Goal: Register for event/course

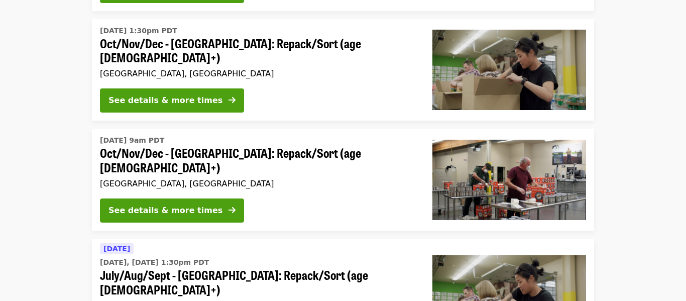
scroll to position [216, 0]
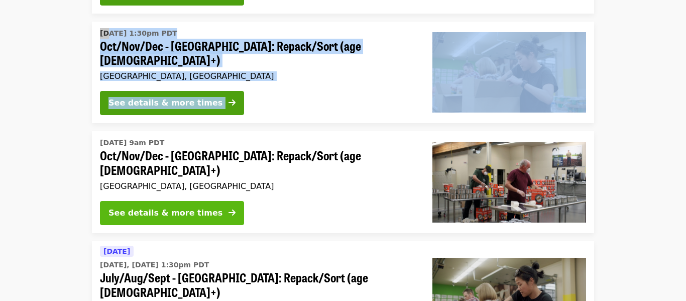
click at [179, 201] on button "See details & more times" at bounding box center [172, 213] width 144 height 24
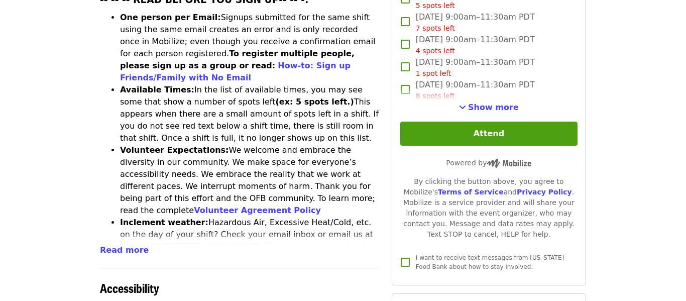
scroll to position [438, 0]
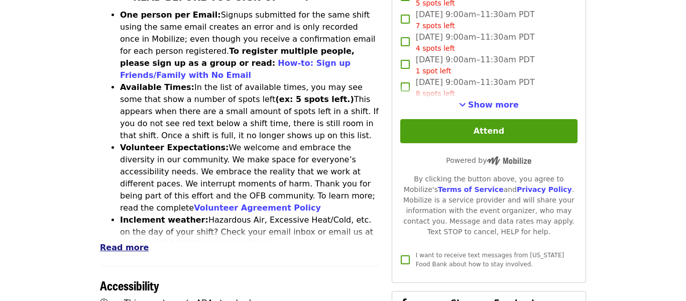
click at [130, 242] on span "Read more" at bounding box center [124, 247] width 49 height 10
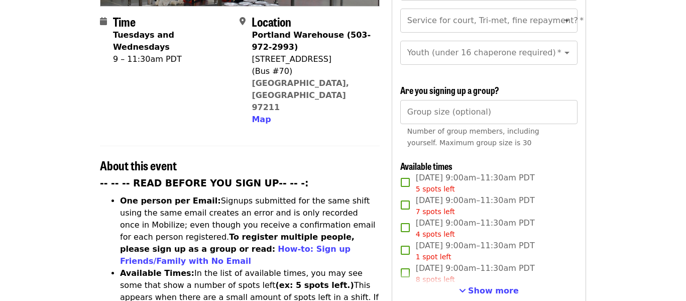
scroll to position [264, 0]
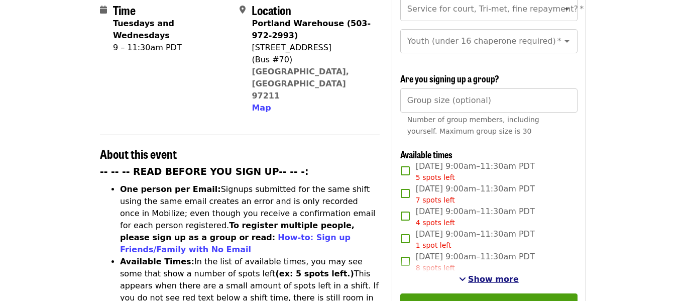
click at [482, 274] on span "Show more" at bounding box center [493, 279] width 51 height 10
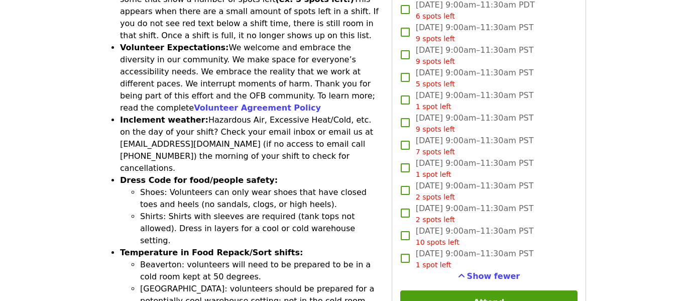
scroll to position [539, 0]
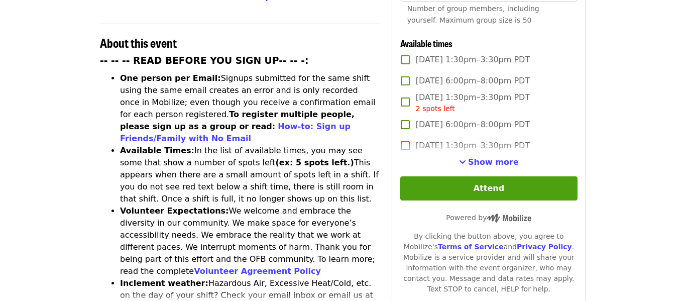
scroll to position [373, 0]
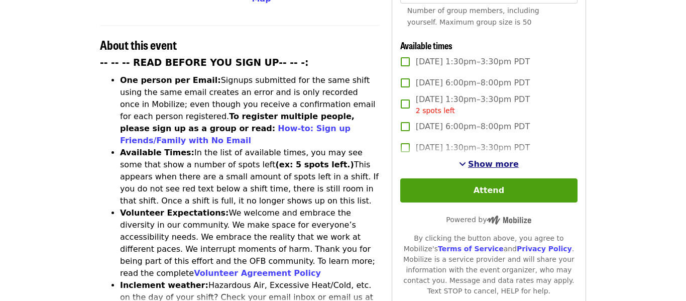
click at [496, 159] on span "Show more" at bounding box center [493, 164] width 51 height 10
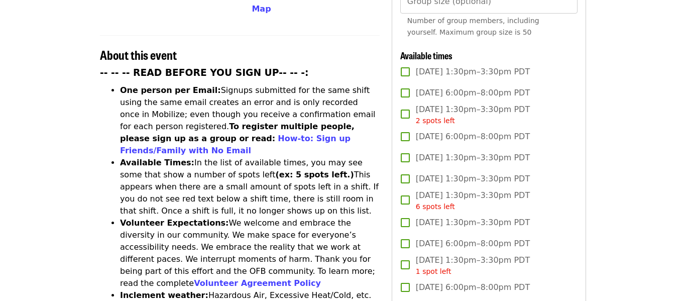
scroll to position [362, 0]
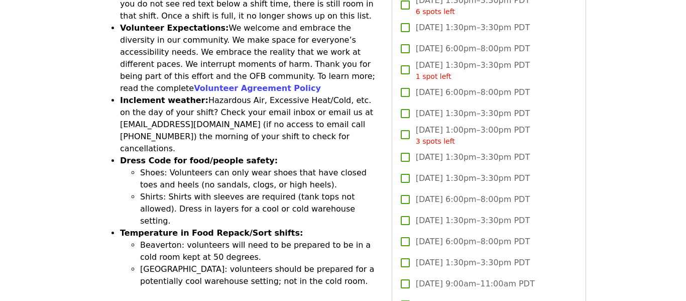
scroll to position [555, 0]
